Goal: Use online tool/utility: Utilize a website feature to perform a specific function

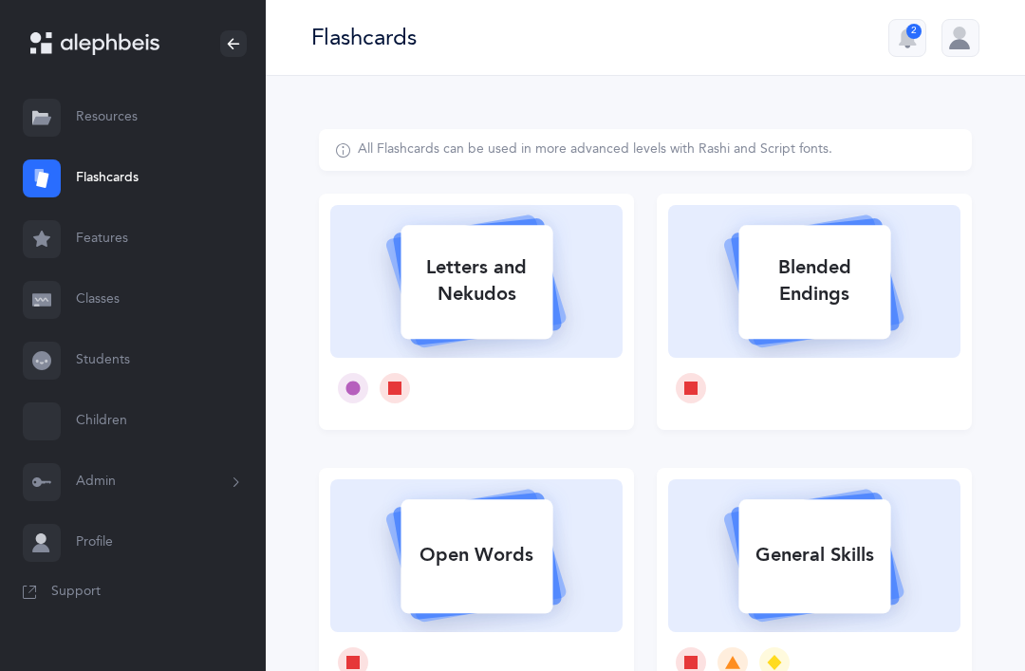
click at [499, 286] on div "Letters and Nekudos" at bounding box center [476, 281] width 152 height 76
select select
select select "single"
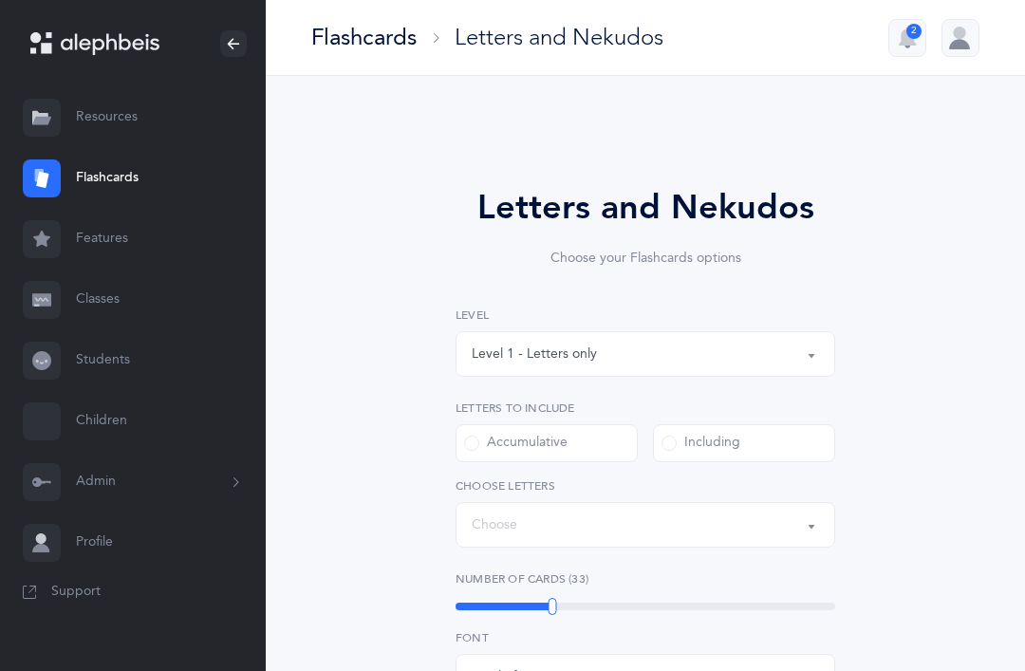
select select "27"
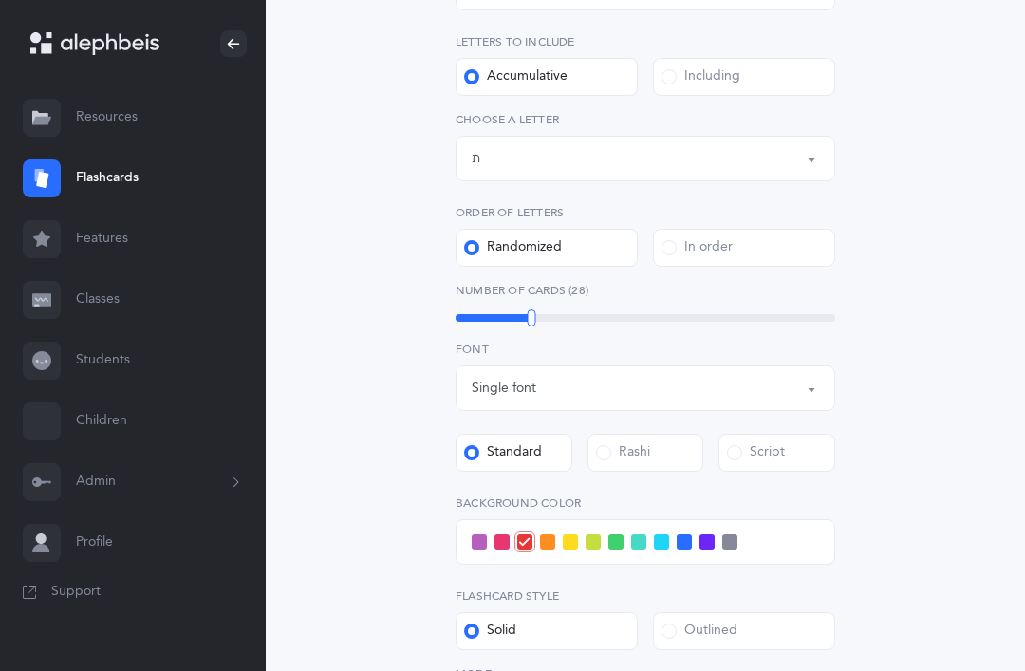
scroll to position [362, 0]
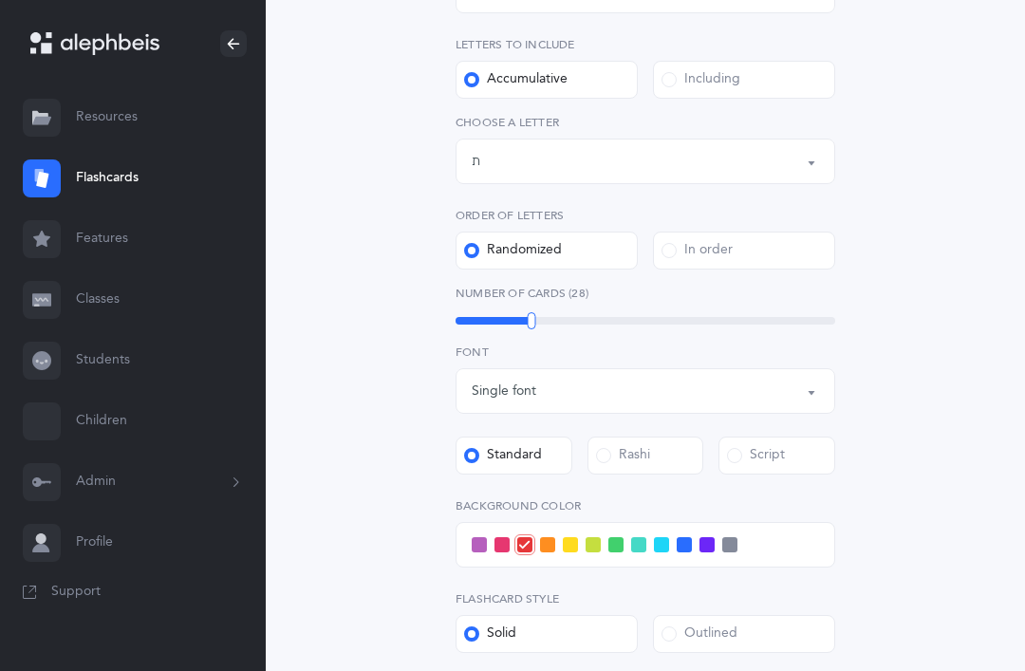
click at [604, 458] on span at bounding box center [603, 456] width 15 height 15
click at [0, 0] on input "Rashi" at bounding box center [0, 0] width 0 height 0
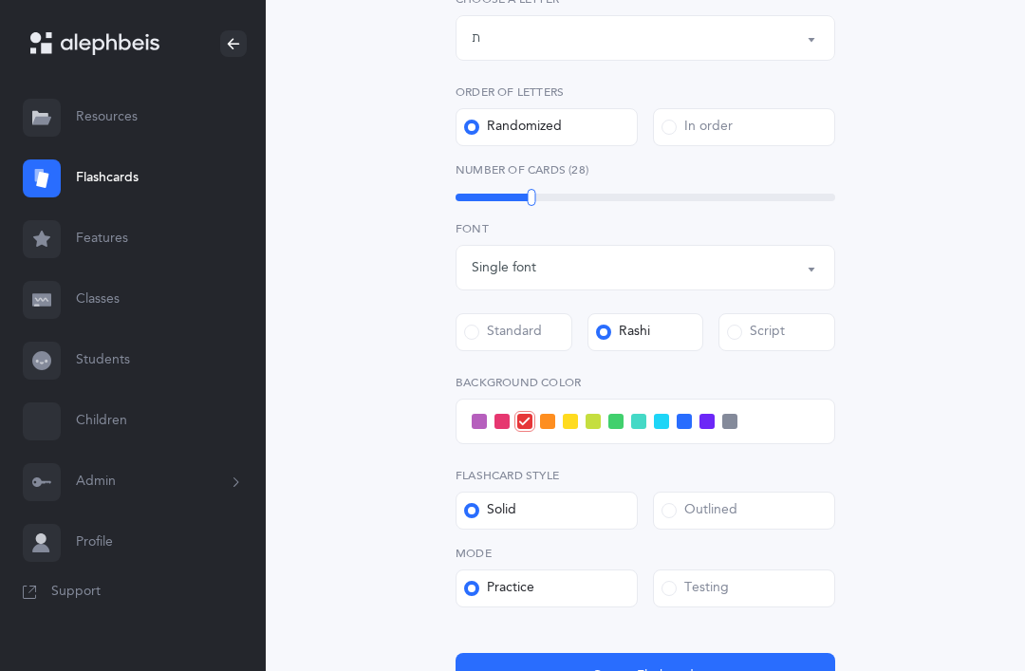
scroll to position [487, 0]
click at [713, 417] on span at bounding box center [706, 421] width 15 height 15
click at [0, 0] on input "checkbox" at bounding box center [0, 0] width 0 height 0
click at [477, 428] on span at bounding box center [479, 421] width 15 height 15
click at [0, 0] on input "checkbox" at bounding box center [0, 0] width 0 height 0
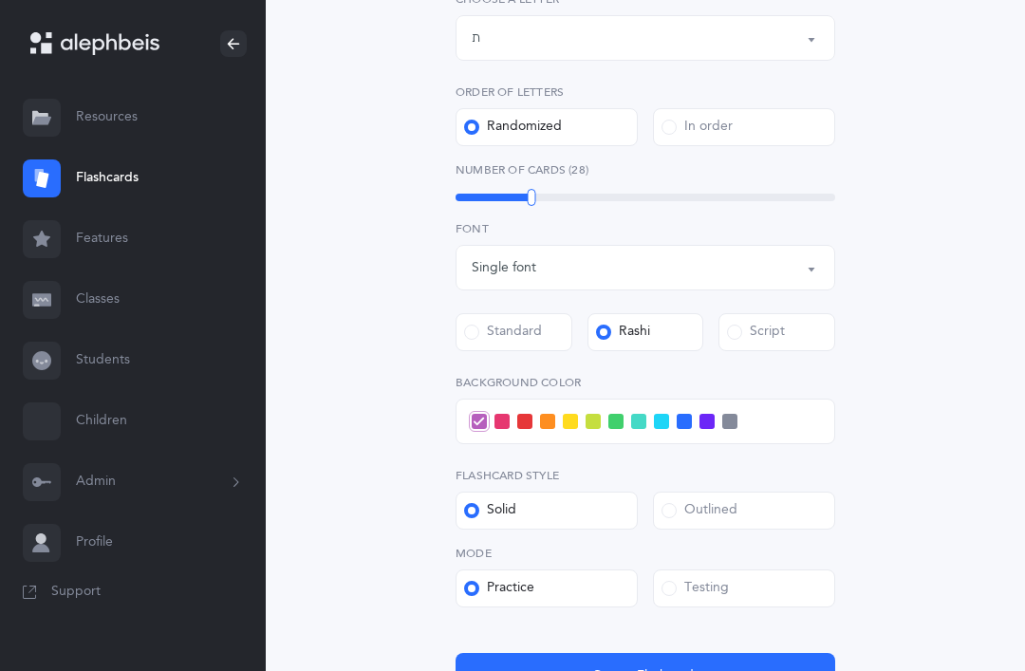
click at [706, 670] on button "Create Flashcards" at bounding box center [645, 676] width 380 height 46
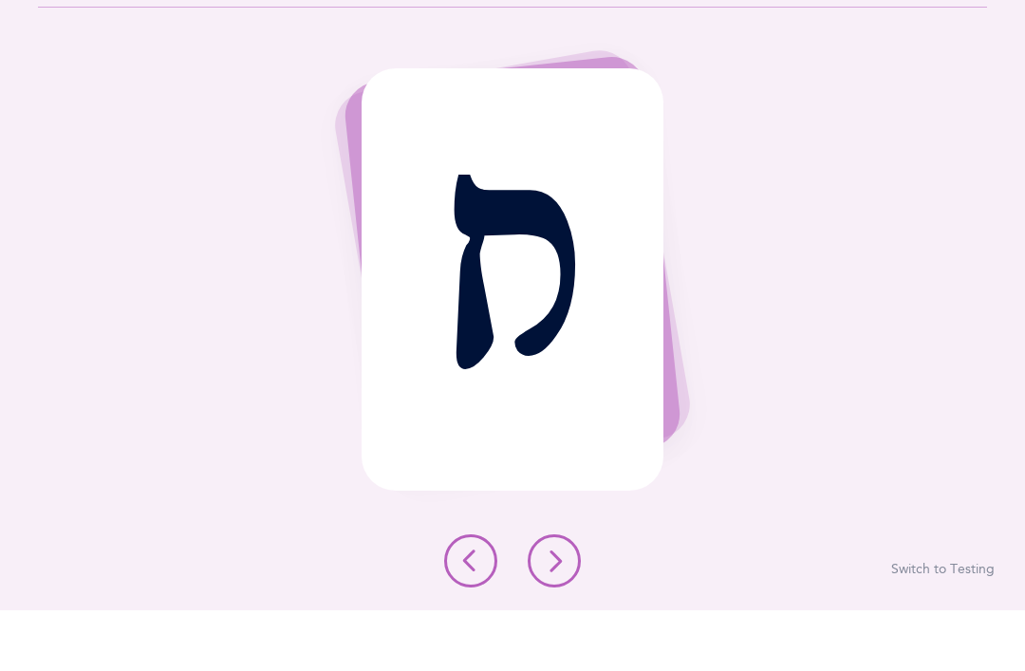
scroll to position [61, 0]
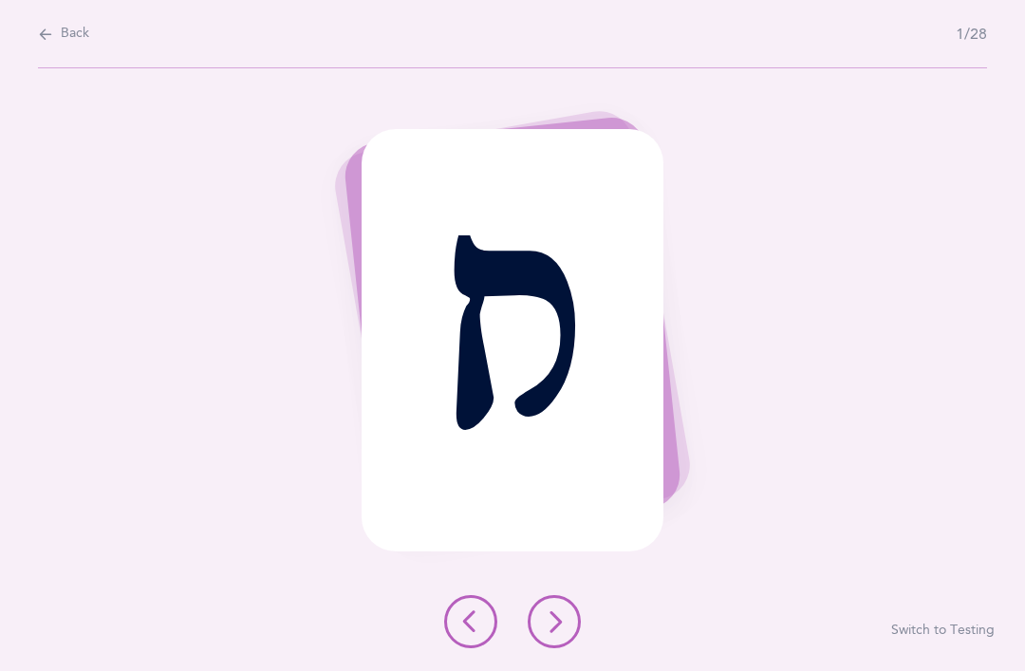
click at [550, 648] on button at bounding box center [554, 621] width 53 height 53
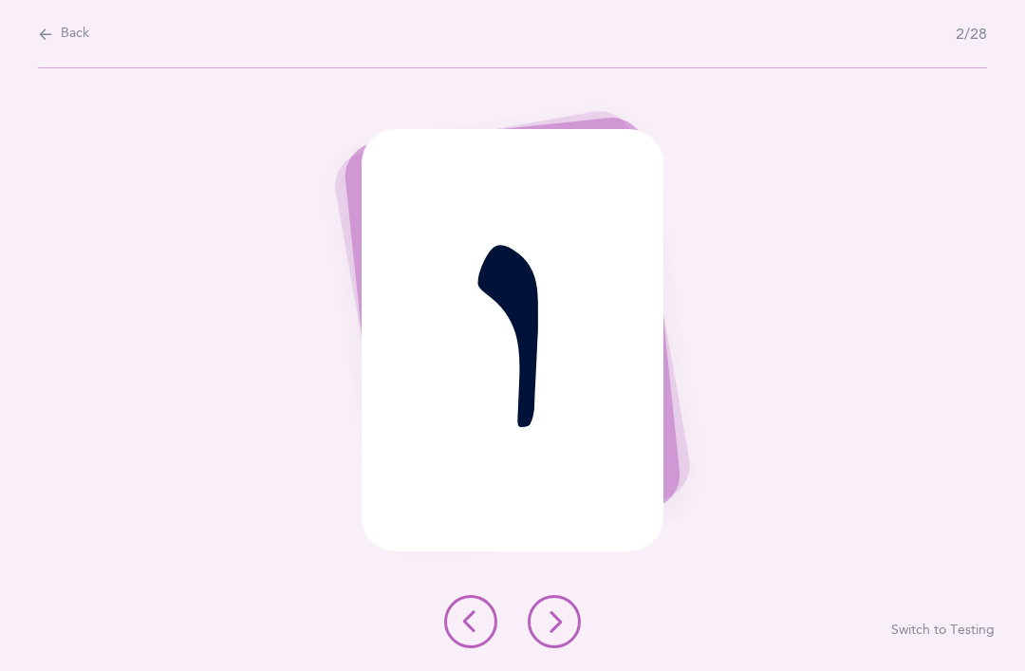
click at [555, 648] on button at bounding box center [554, 621] width 53 height 53
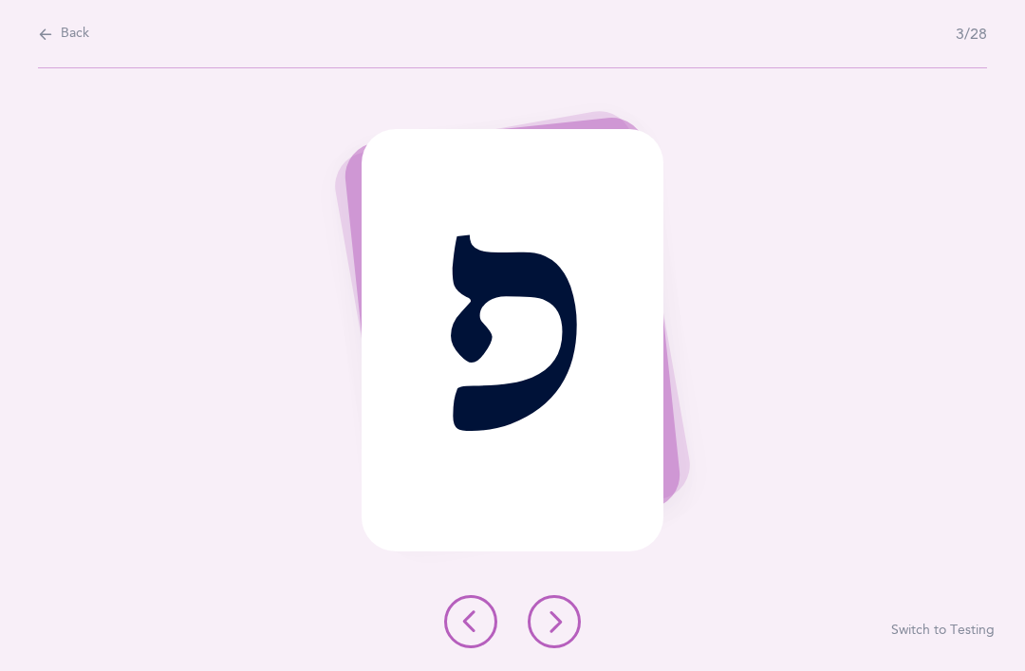
click at [543, 648] on button at bounding box center [554, 621] width 53 height 53
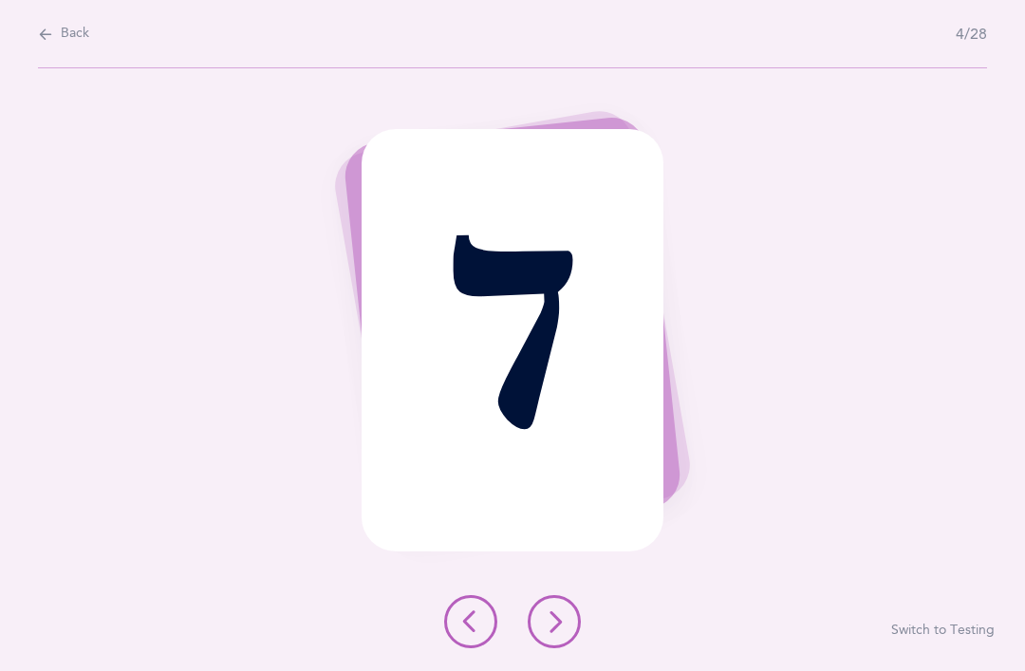
click at [550, 648] on button at bounding box center [554, 621] width 53 height 53
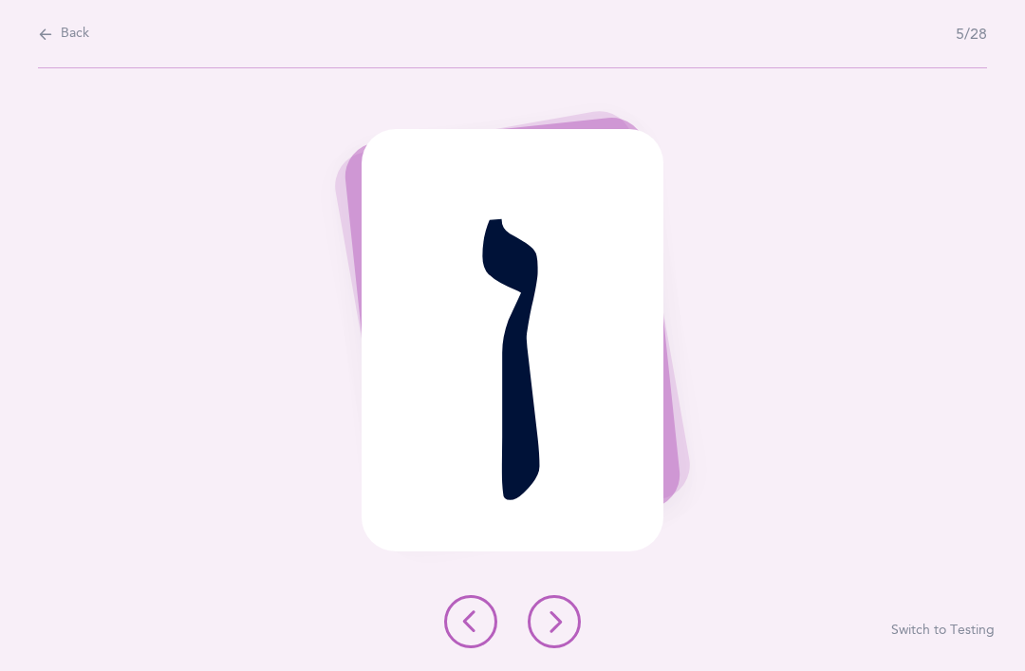
click at [547, 648] on button at bounding box center [554, 621] width 53 height 53
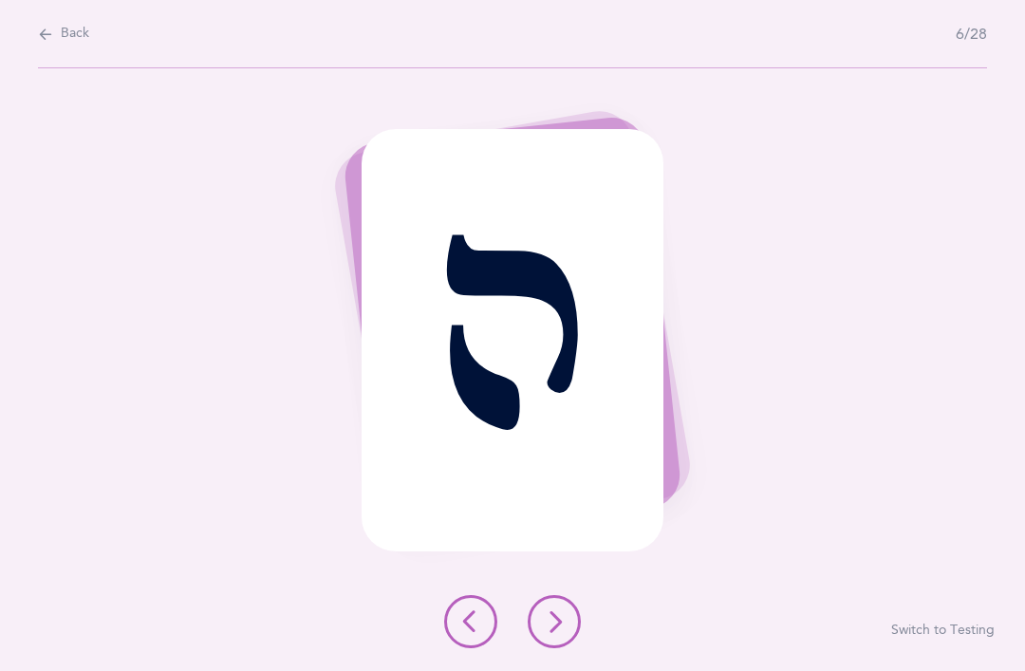
click at [548, 633] on icon at bounding box center [554, 621] width 23 height 23
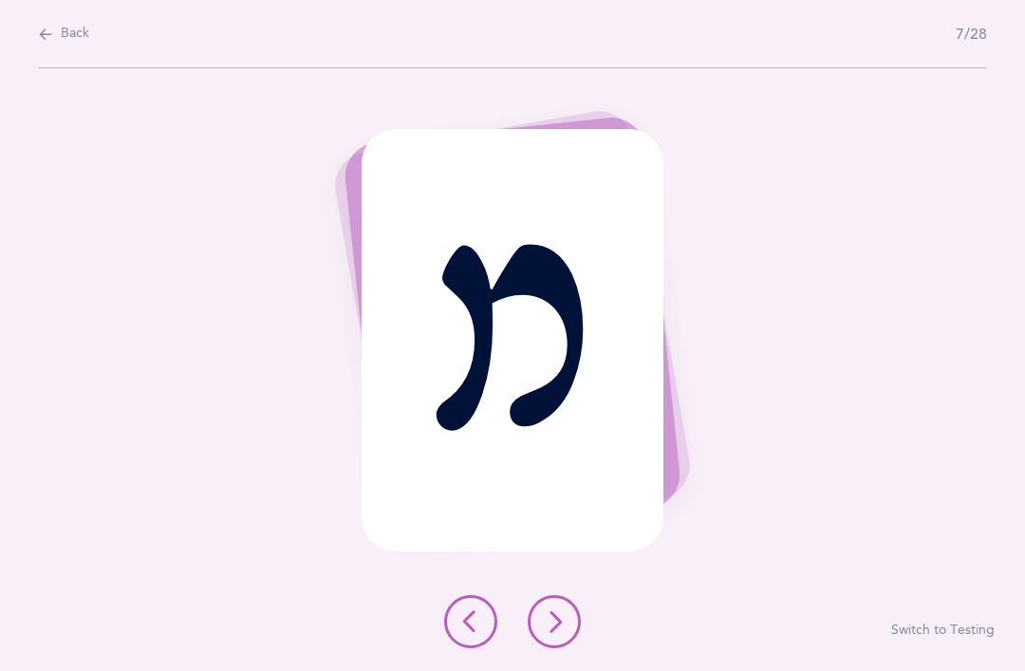
click at [550, 633] on icon at bounding box center [554, 621] width 23 height 23
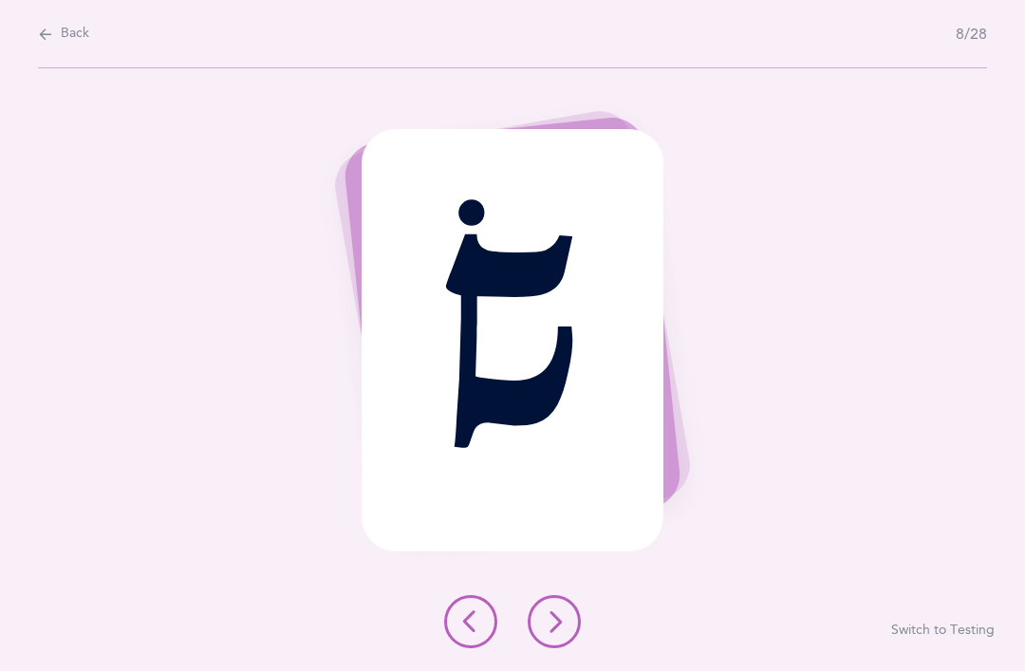
click at [550, 633] on icon at bounding box center [554, 621] width 23 height 23
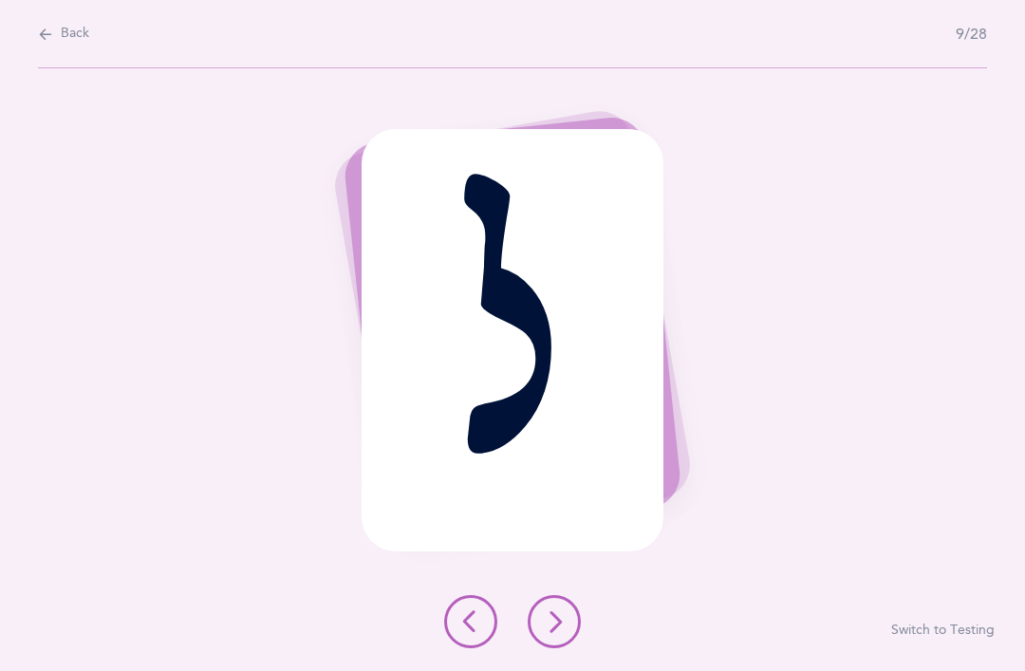
click at [555, 633] on icon at bounding box center [554, 621] width 23 height 23
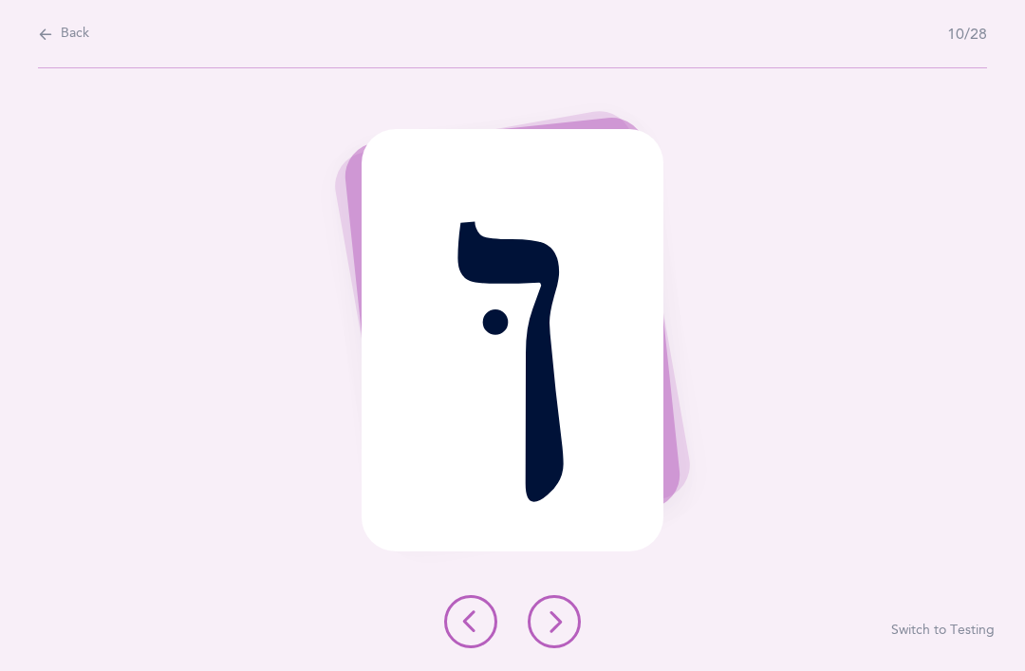
click at [547, 648] on button at bounding box center [554, 621] width 53 height 53
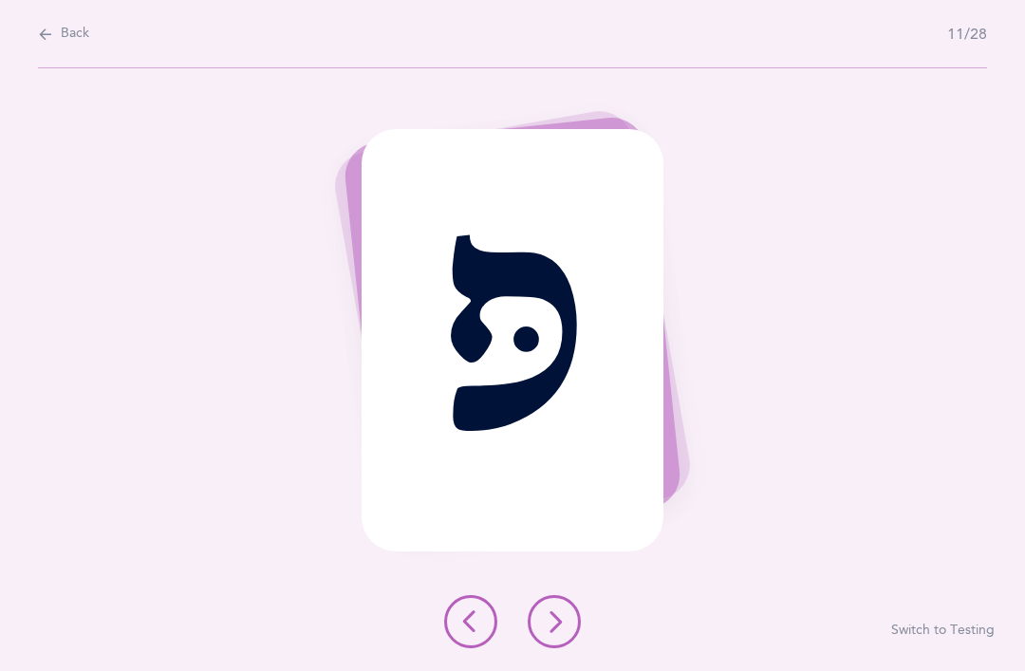
click at [553, 633] on icon at bounding box center [554, 621] width 23 height 23
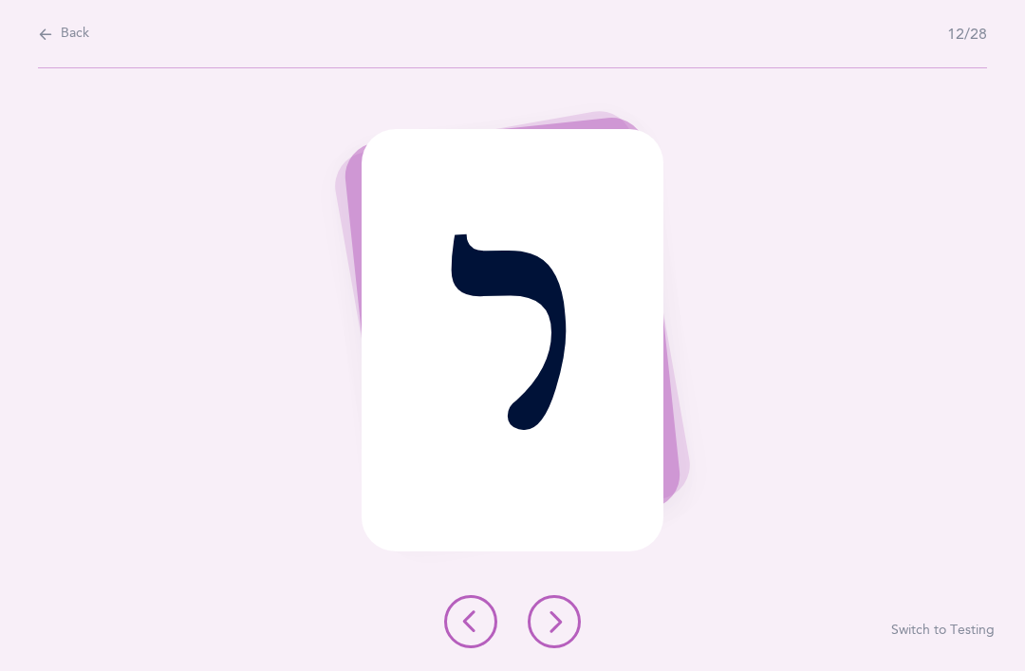
click at [555, 633] on icon at bounding box center [554, 621] width 23 height 23
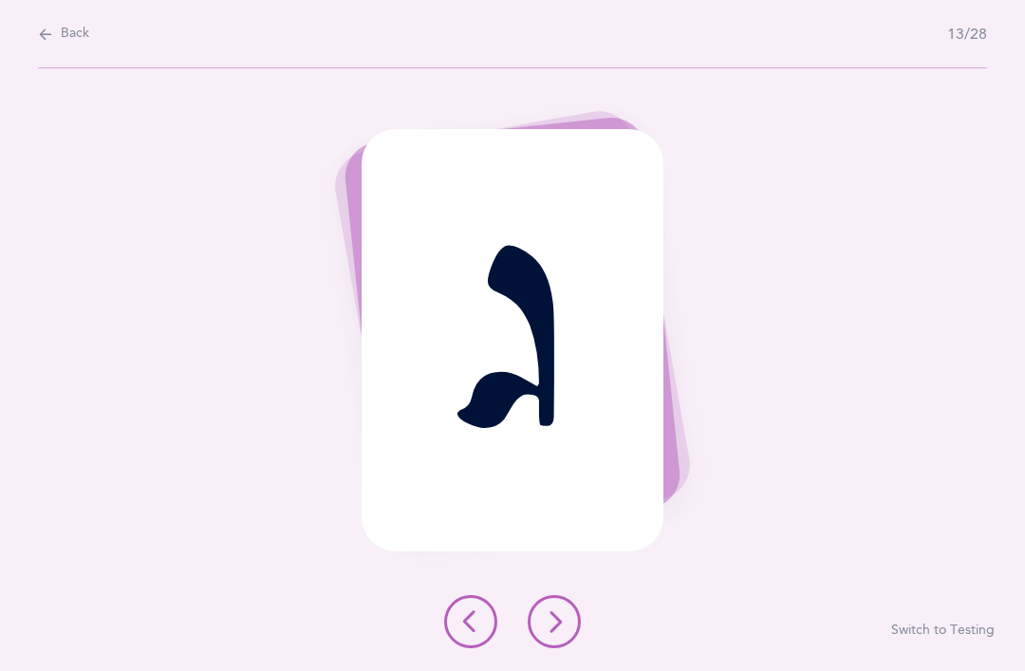
click at [552, 648] on button at bounding box center [554, 621] width 53 height 53
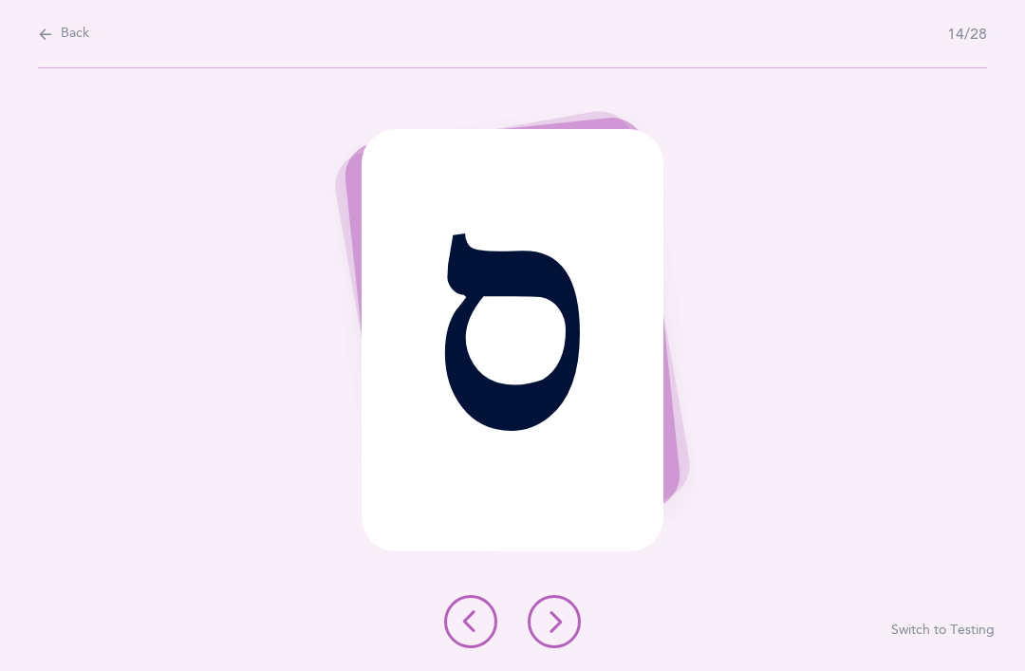
click at [551, 648] on button at bounding box center [554, 621] width 53 height 53
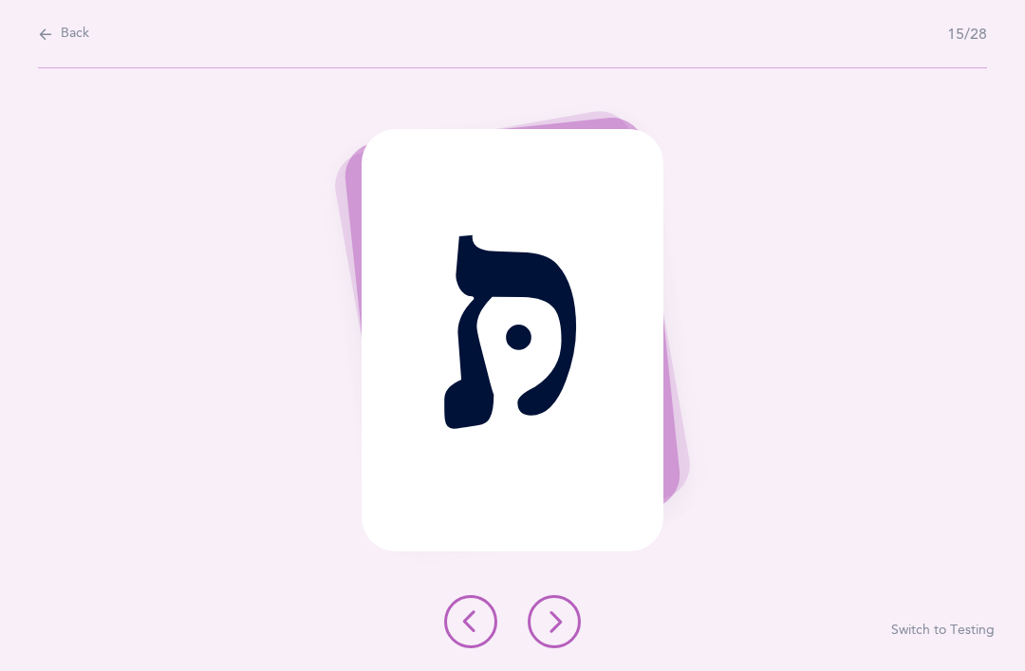
click at [556, 633] on icon at bounding box center [554, 621] width 23 height 23
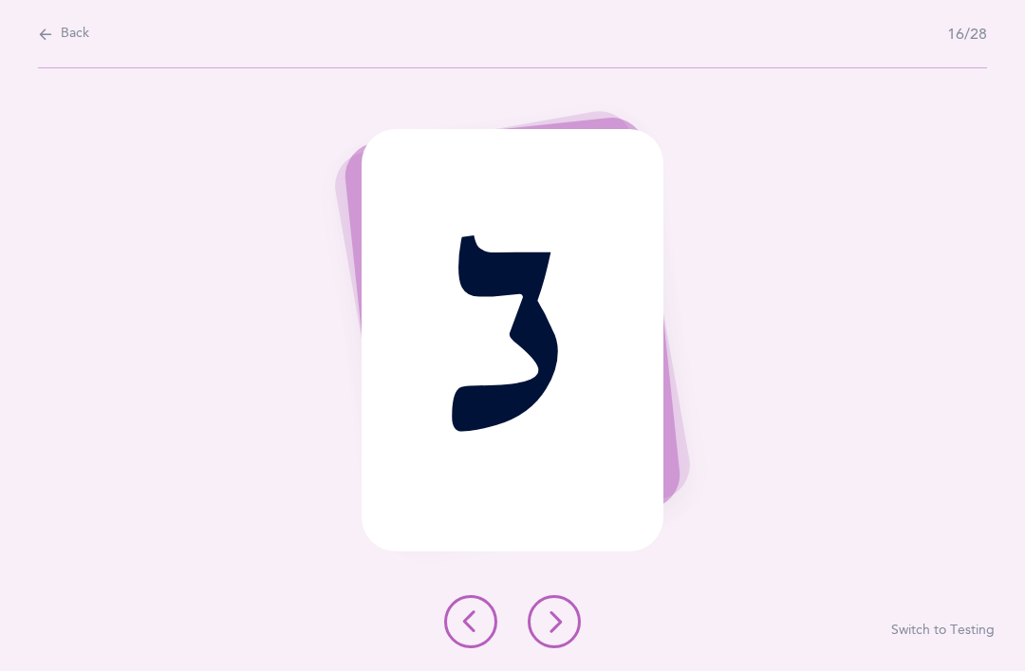
click at [558, 648] on button at bounding box center [554, 621] width 53 height 53
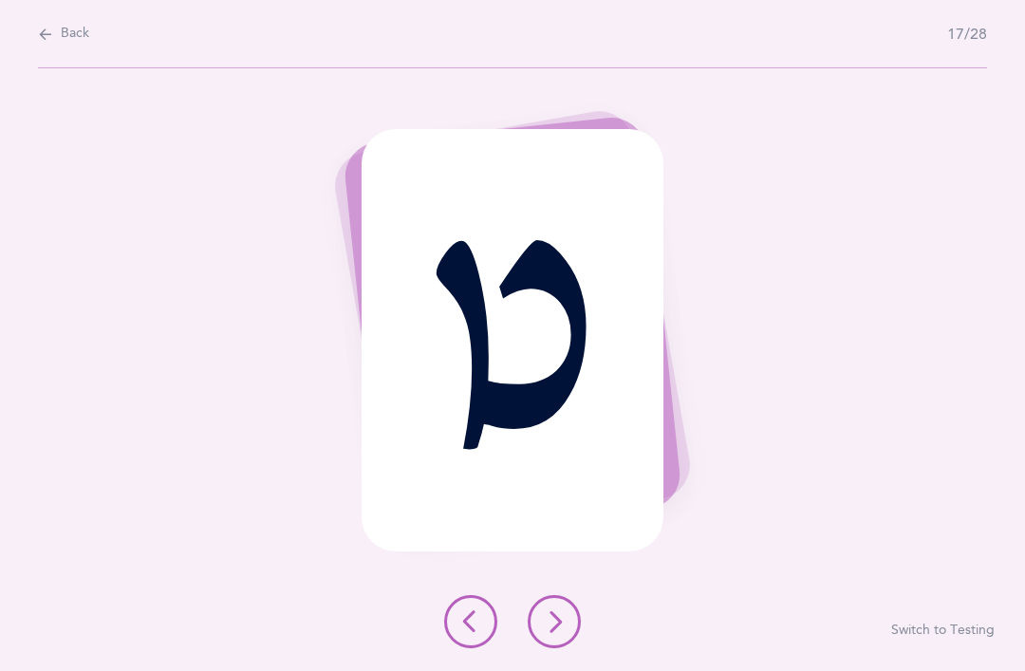
click at [560, 648] on button at bounding box center [554, 621] width 53 height 53
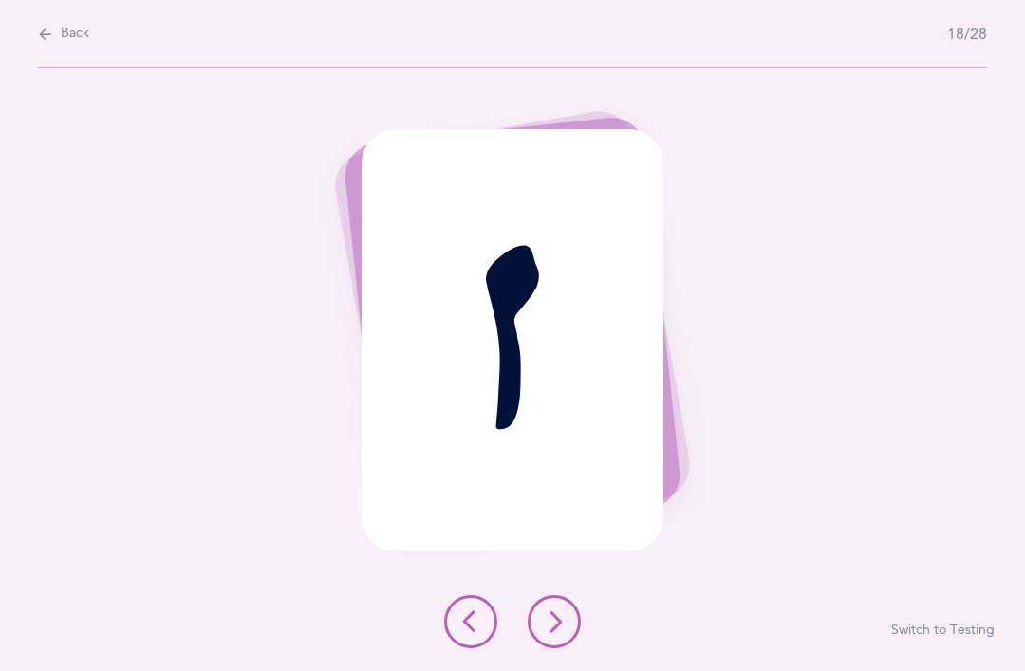
click at [553, 633] on icon at bounding box center [554, 621] width 23 height 23
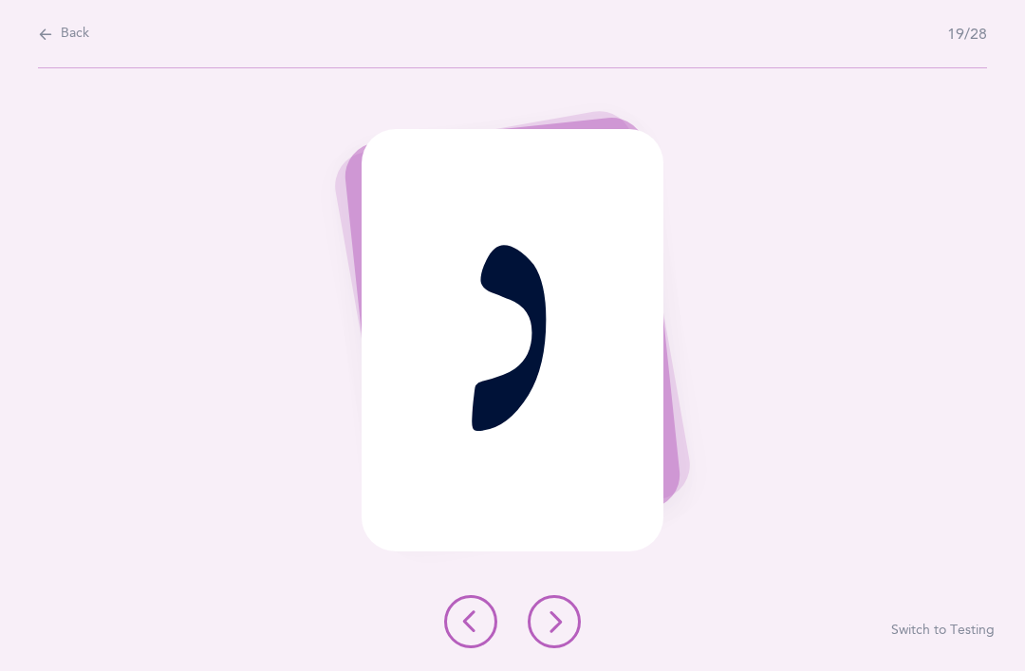
click at [559, 633] on icon at bounding box center [554, 621] width 23 height 23
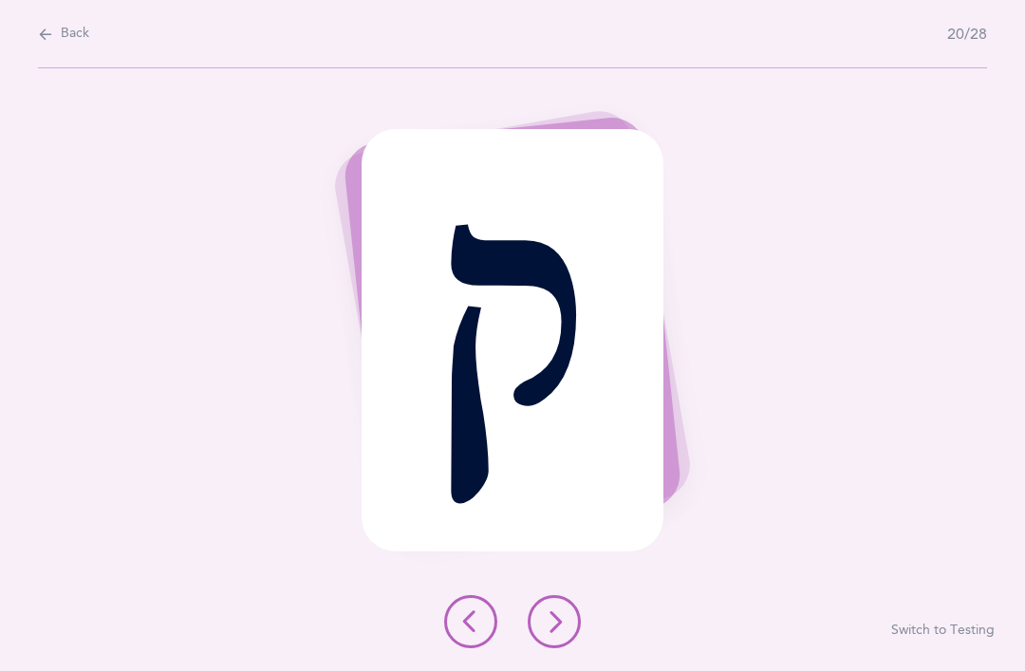
click at [550, 633] on icon at bounding box center [554, 621] width 23 height 23
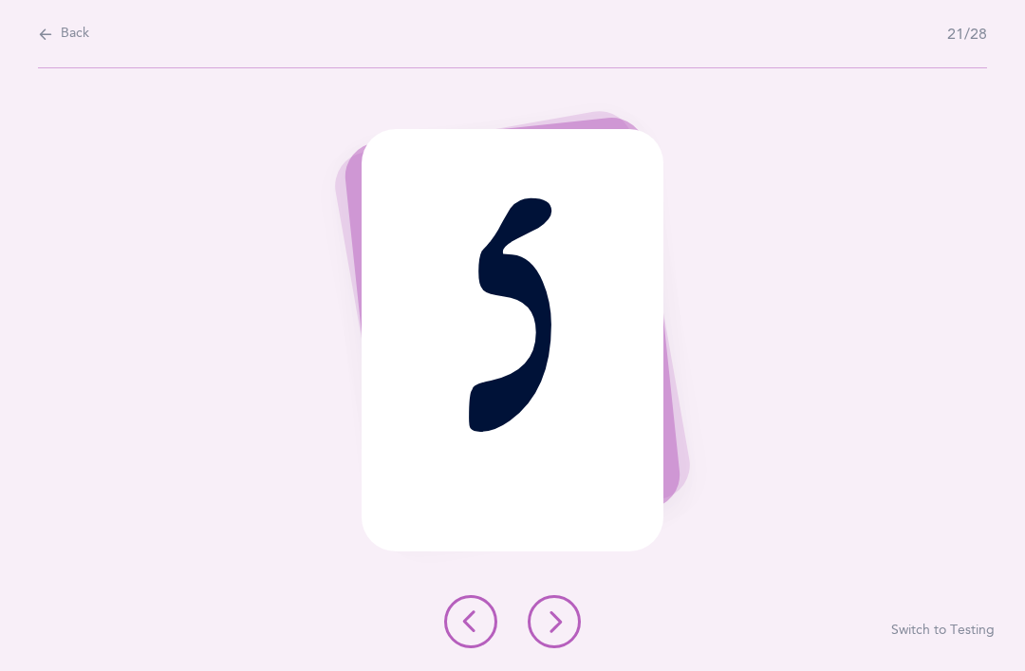
click at [555, 633] on icon at bounding box center [554, 621] width 23 height 23
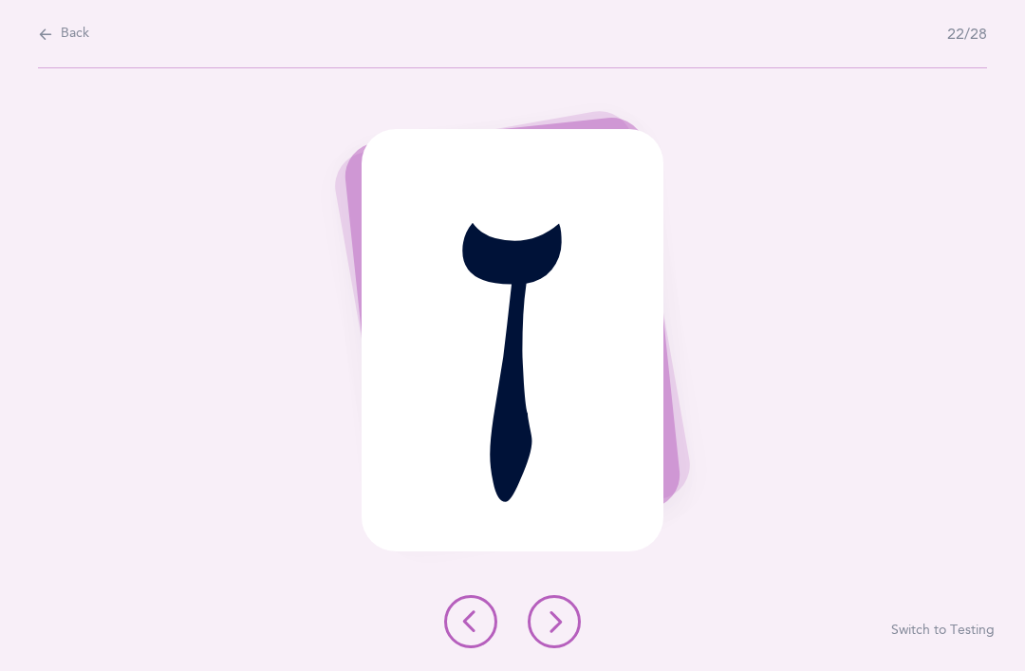
click at [555, 633] on icon at bounding box center [554, 621] width 23 height 23
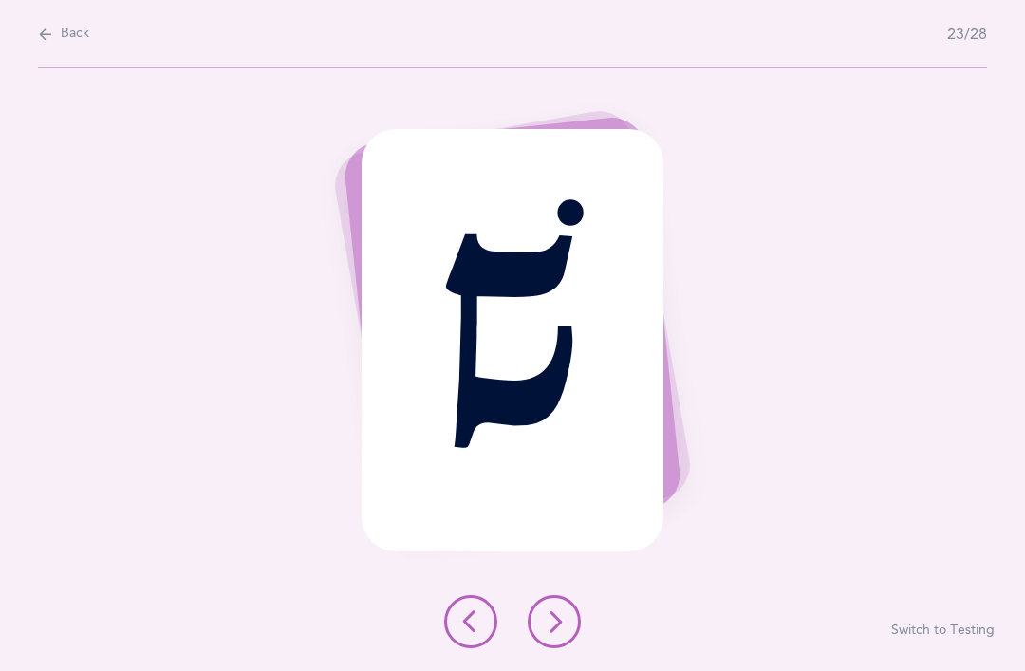
click at [555, 633] on icon at bounding box center [554, 621] width 23 height 23
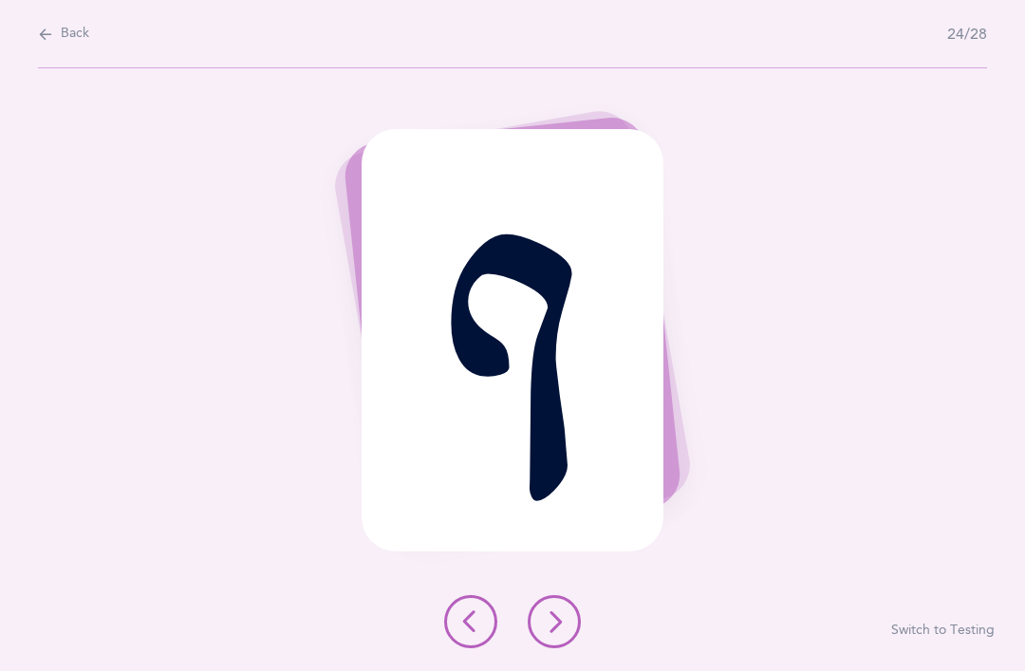
click at [551, 633] on icon at bounding box center [554, 621] width 23 height 23
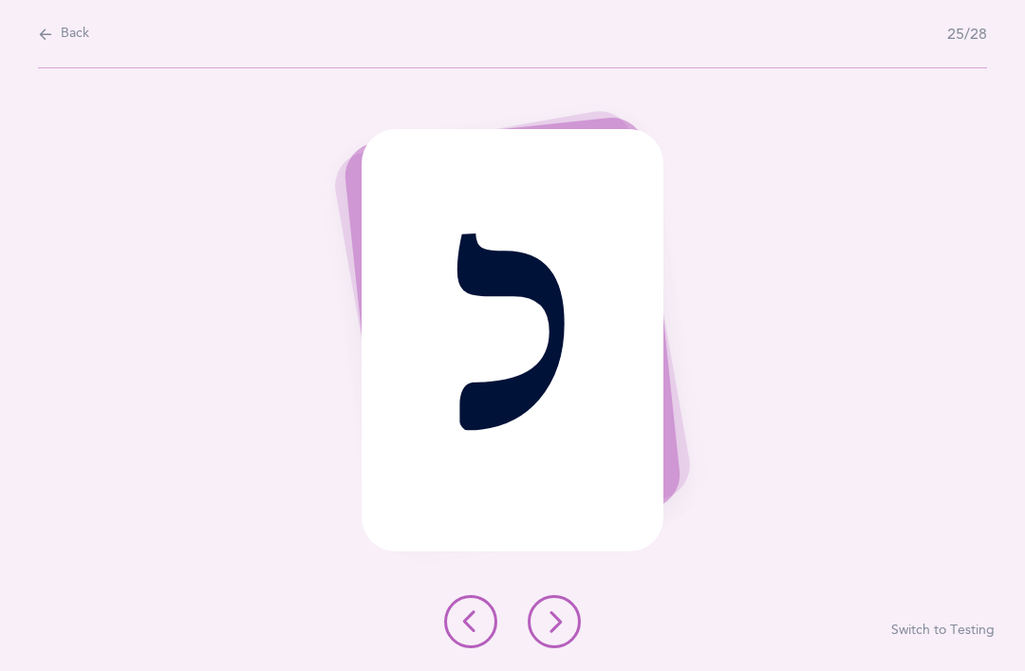
click at [558, 633] on icon at bounding box center [554, 621] width 23 height 23
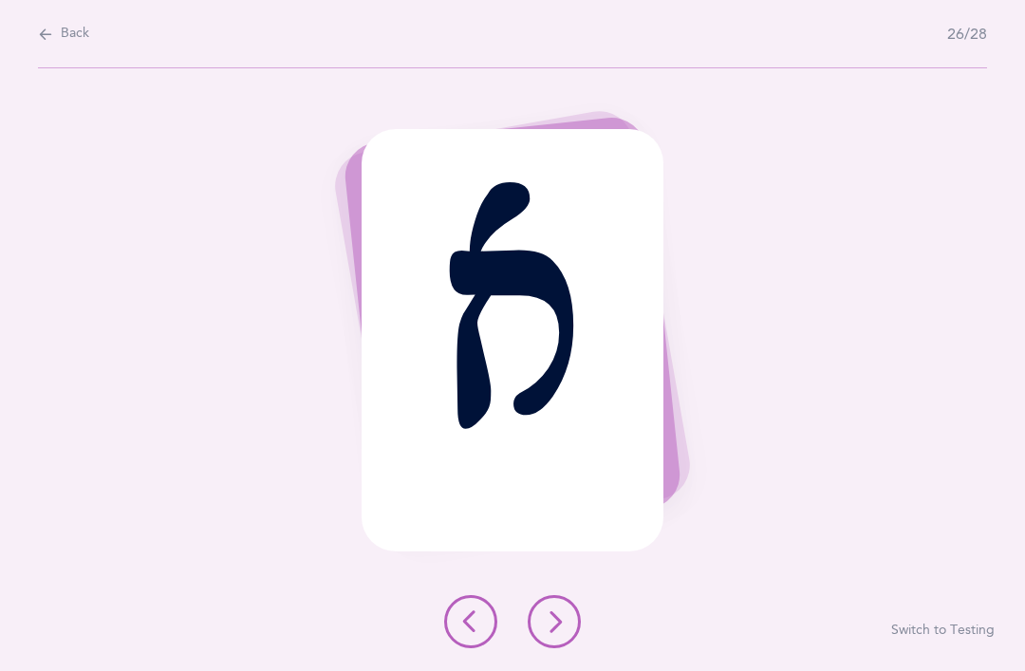
click at [555, 648] on button at bounding box center [554, 621] width 53 height 53
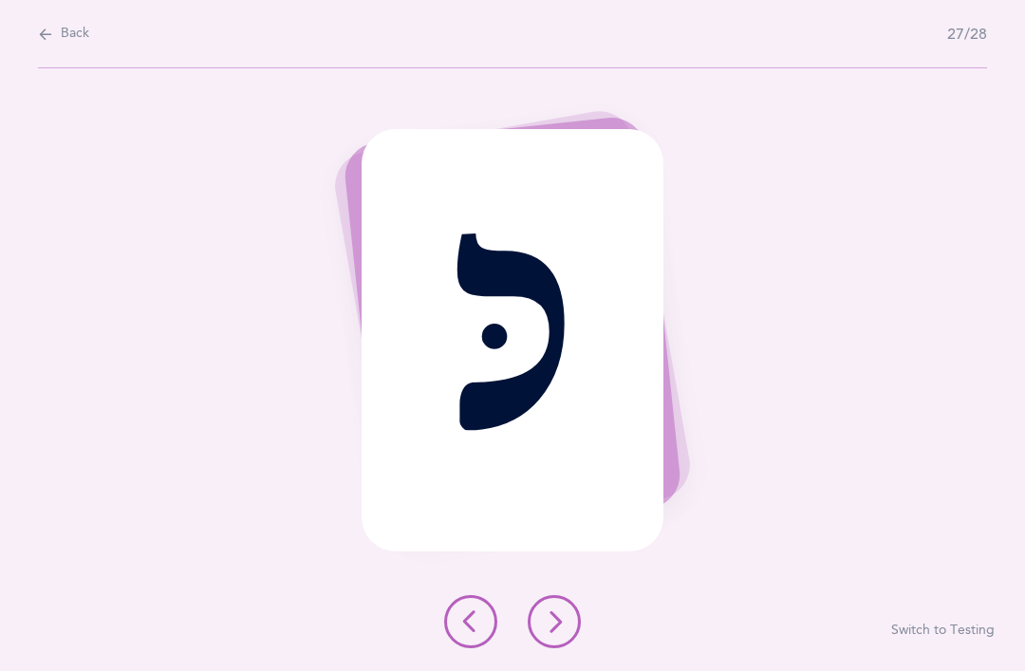
click at [552, 648] on button at bounding box center [554, 621] width 53 height 53
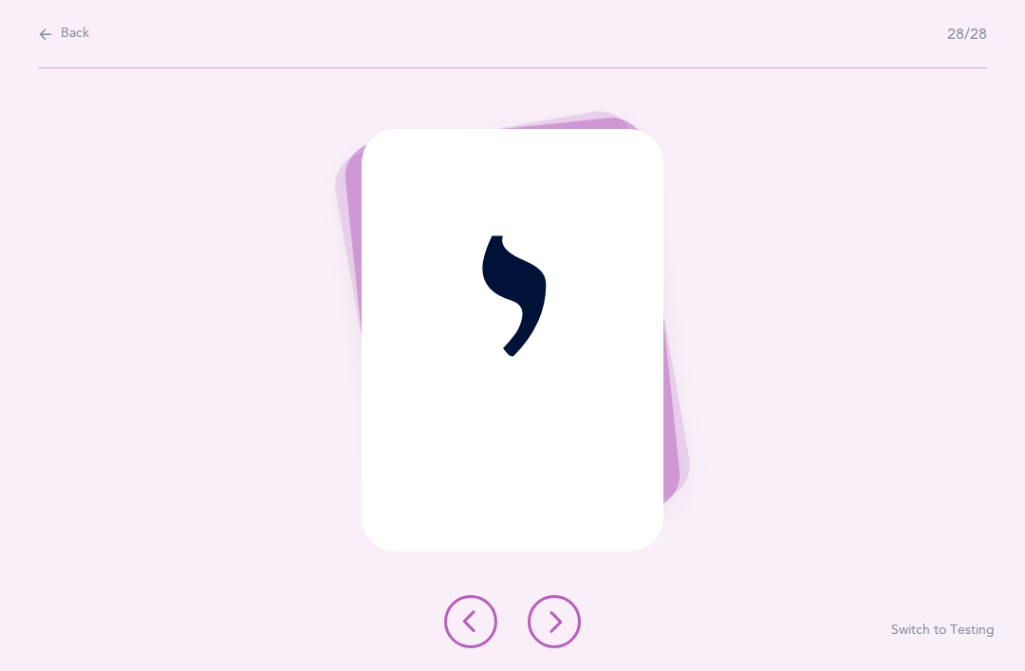
click at [553, 633] on icon at bounding box center [554, 621] width 23 height 23
